Goal: Find specific page/section: Find specific page/section

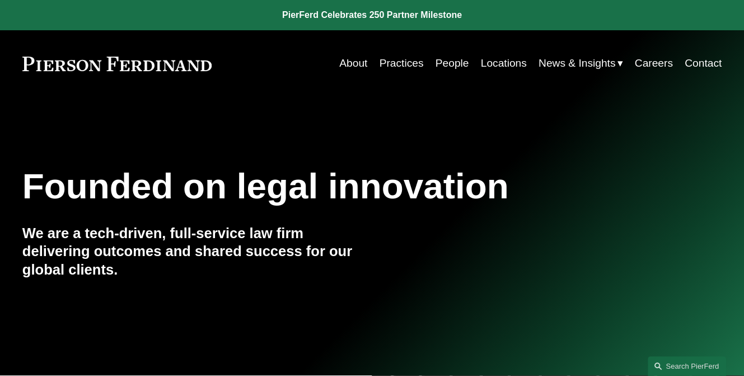
click at [451, 66] on link "People" at bounding box center [453, 63] width 34 height 21
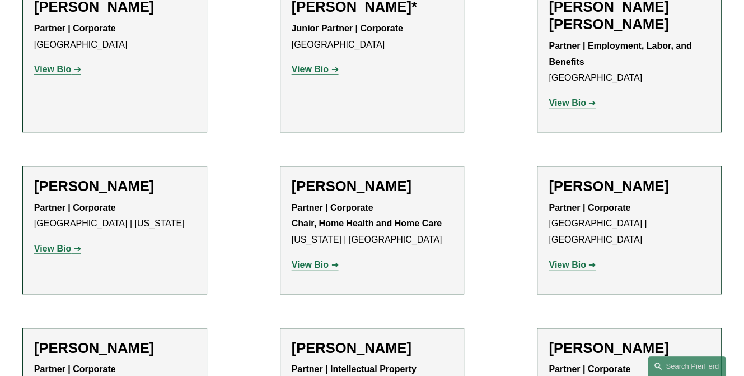
scroll to position [10136, 0]
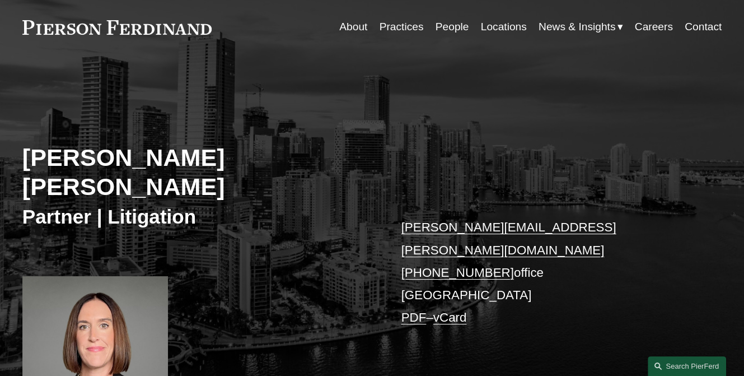
scroll to position [56, 0]
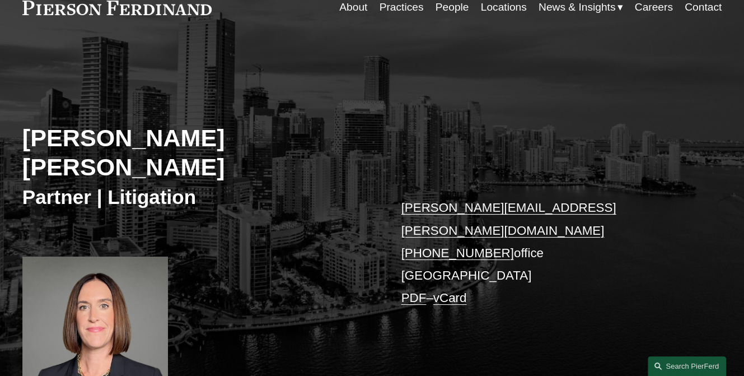
click at [51, 266] on div at bounding box center [95, 341] width 146 height 169
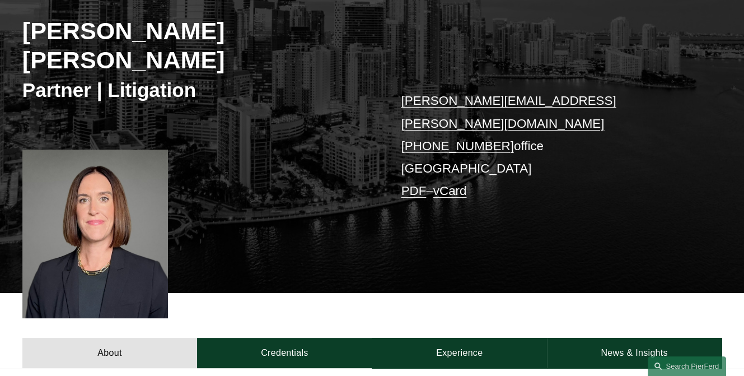
scroll to position [168, 0]
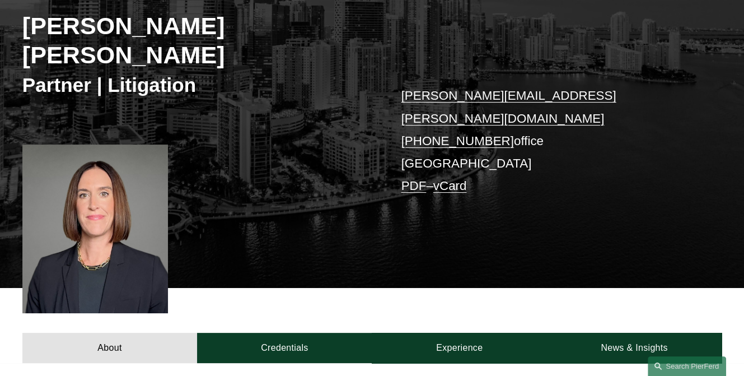
click at [16, 96] on div "Kristin Drecktrah Paz Partner | Litigation kristin.paz@pierferd.com +1.786.598.…" at bounding box center [372, 119] width 744 height 337
